Goal: Task Accomplishment & Management: Use online tool/utility

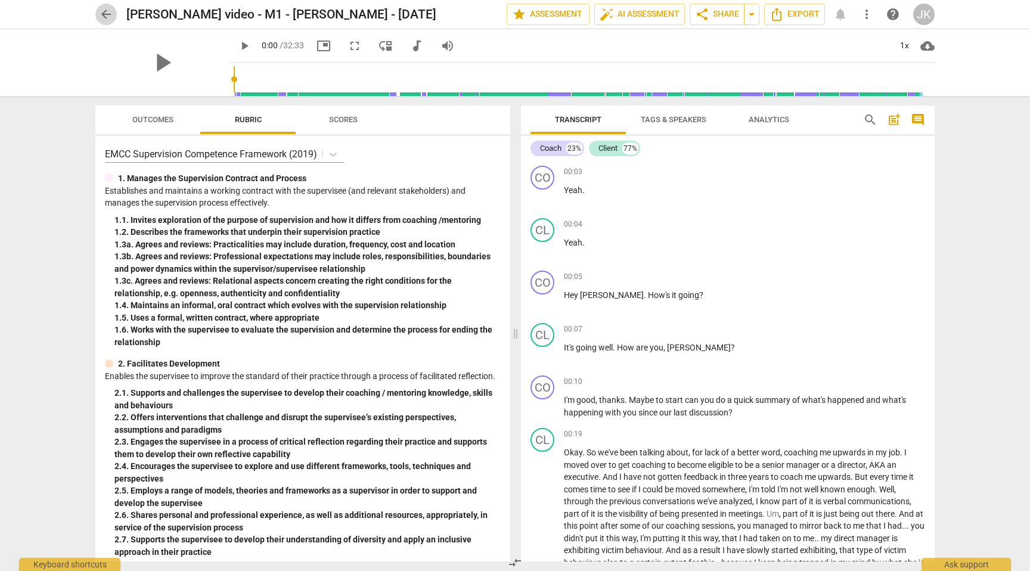
click at [104, 7] on span "arrow_back" at bounding box center [106, 14] width 14 height 14
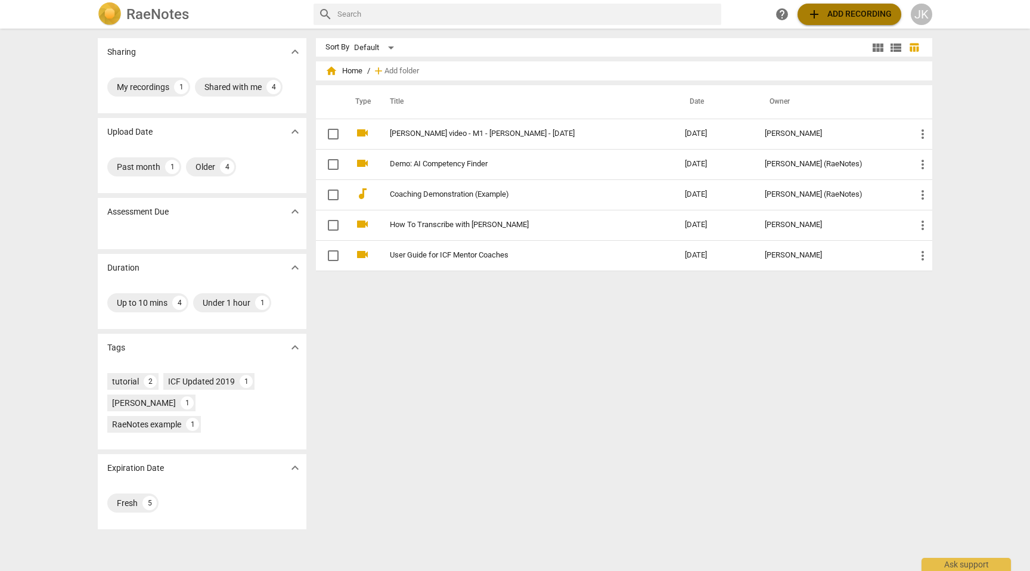
click at [849, 15] on span "add Add recording" at bounding box center [849, 14] width 85 height 14
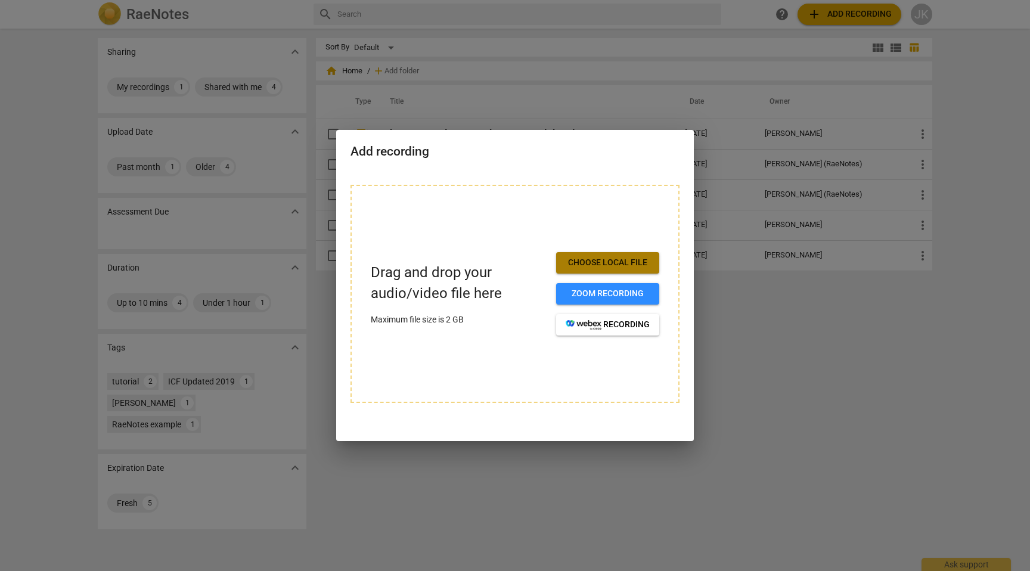
click at [613, 262] on span "Choose local file" at bounding box center [608, 263] width 84 height 12
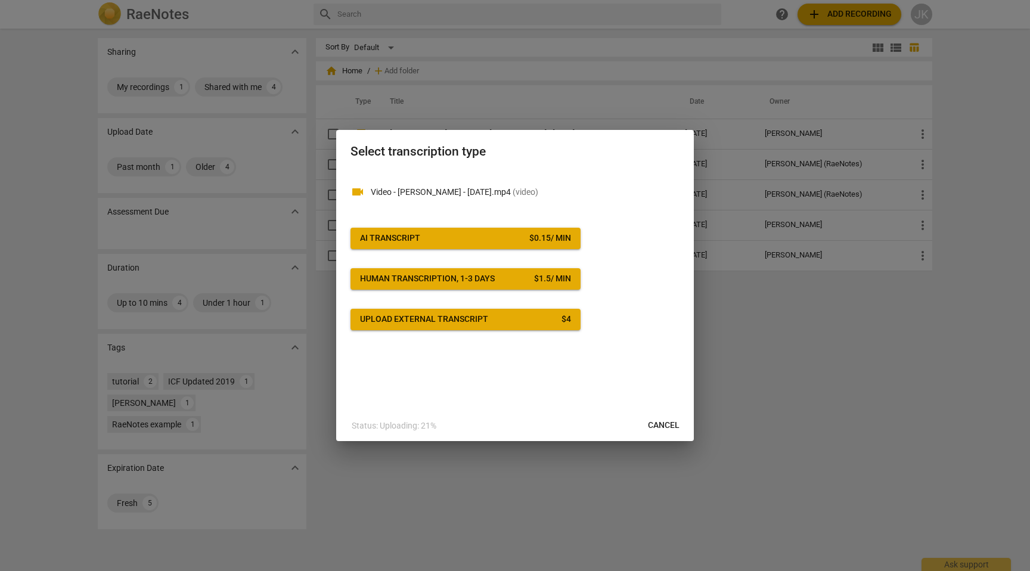
click at [396, 239] on div "AI Transcript" at bounding box center [390, 239] width 60 height 12
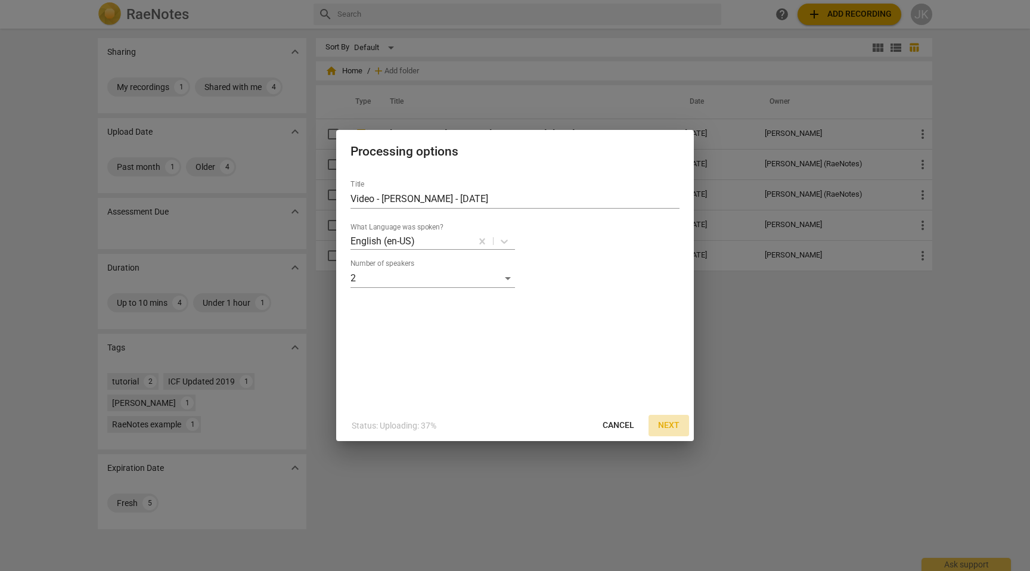
click at [671, 420] on span "Next" at bounding box center [668, 426] width 21 height 12
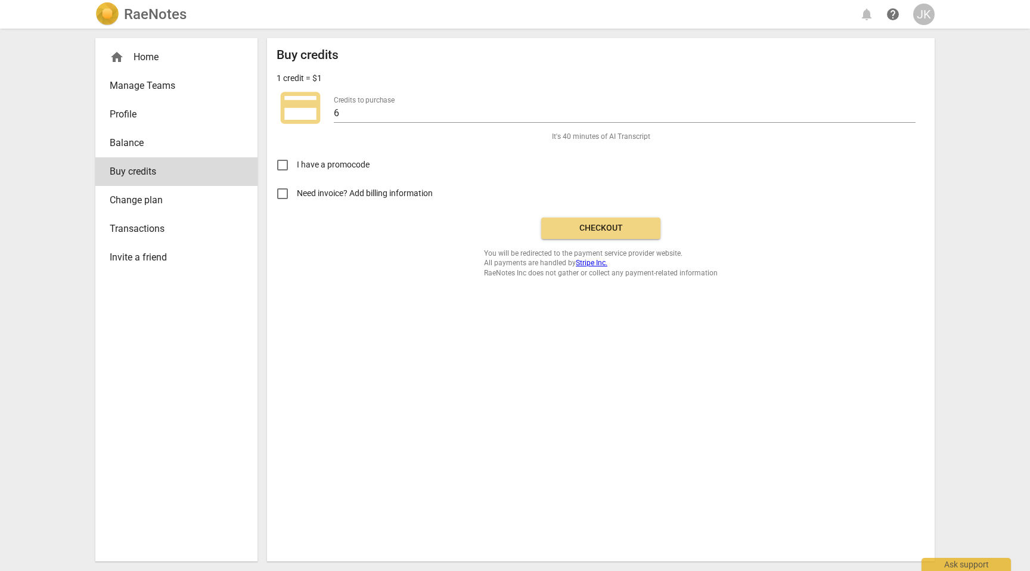
click at [605, 227] on span "Checkout" at bounding box center [601, 228] width 100 height 12
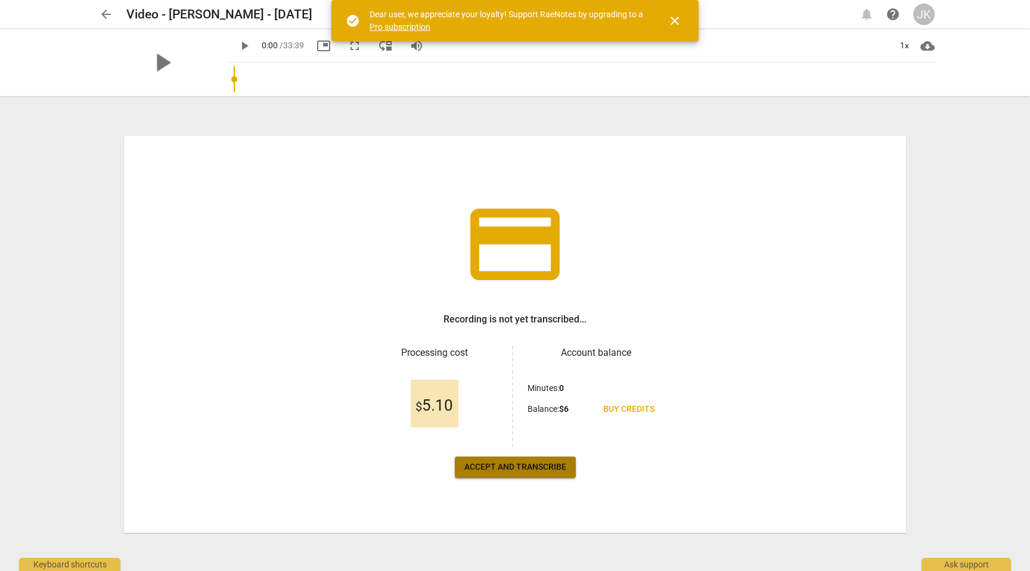
click at [513, 467] on span "Accept and transcribe" at bounding box center [516, 468] width 102 height 12
